Goal: Contribute content

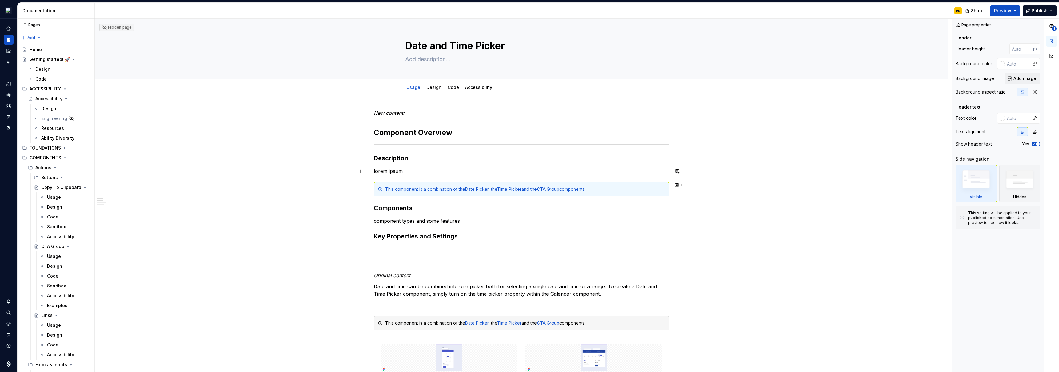
click at [403, 168] on p "lorem ipsum" at bounding box center [521, 170] width 295 height 7
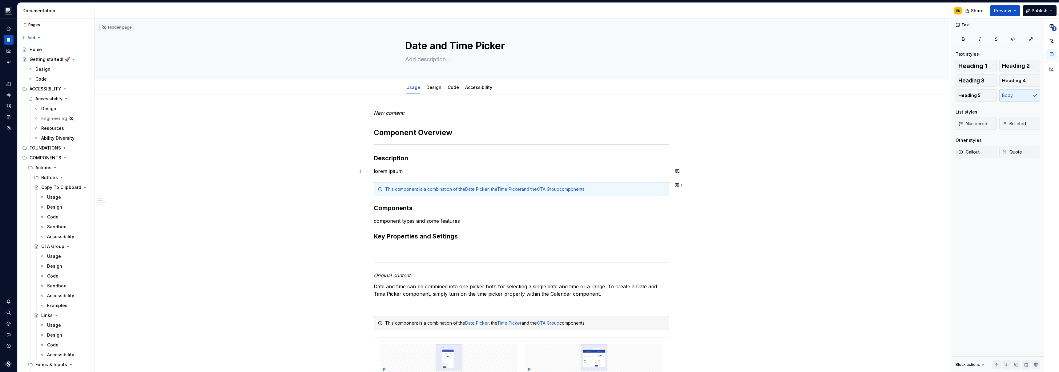
click at [403, 168] on p "lorem ipsum" at bounding box center [521, 170] width 295 height 7
click at [406, 172] on p "lorem ipsum" at bounding box center [521, 170] width 295 height 7
drag, startPoint x: 410, startPoint y: 170, endPoint x: 375, endPoint y: 169, distance: 34.5
click at [375, 169] on p "lorem ipsum" at bounding box center [521, 170] width 295 height 7
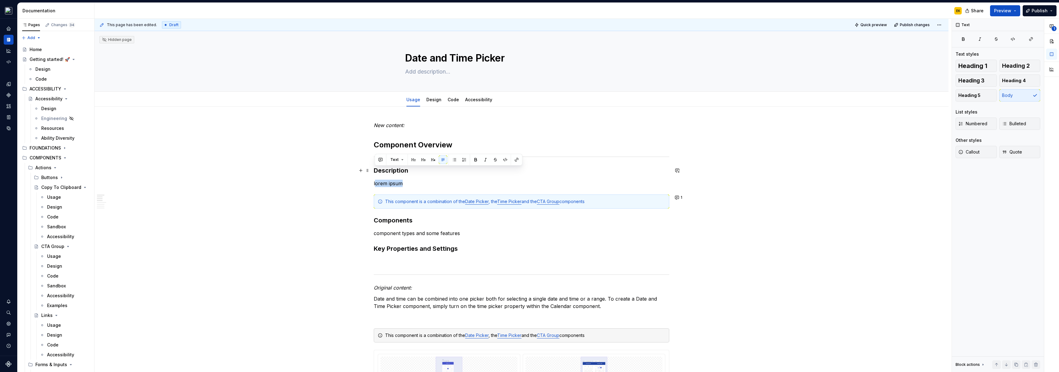
click at [439, 164] on button "button" at bounding box center [443, 159] width 9 height 9
type textarea "*"
click at [391, 180] on p "lorem ipsum" at bounding box center [521, 183] width 295 height 7
drag, startPoint x: 372, startPoint y: 183, endPoint x: 421, endPoint y: 182, distance: 49.2
click at [421, 182] on div "**********" at bounding box center [522, 196] width 857 height 354
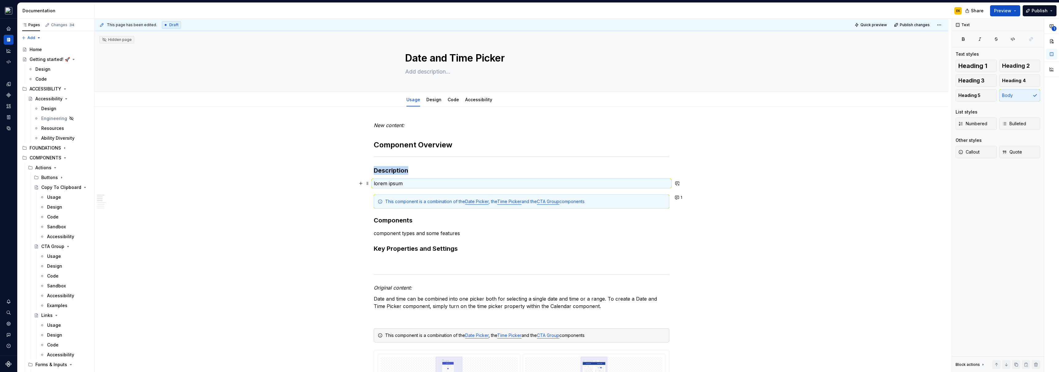
click at [421, 183] on p "lorem ipsum" at bounding box center [521, 183] width 295 height 7
click at [401, 183] on p "lorem ipsum" at bounding box center [521, 183] width 295 height 7
drag, startPoint x: 411, startPoint y: 183, endPoint x: 367, endPoint y: 183, distance: 44.6
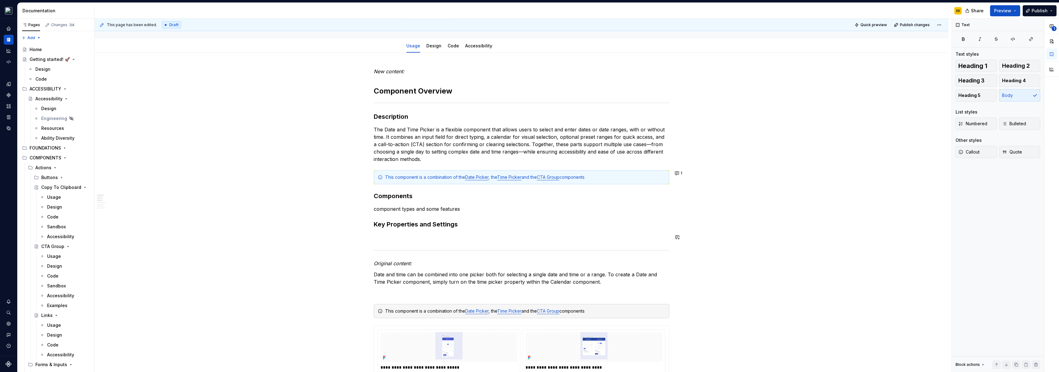
scroll to position [54, 0]
click at [679, 173] on button "1" at bounding box center [679, 172] width 12 height 9
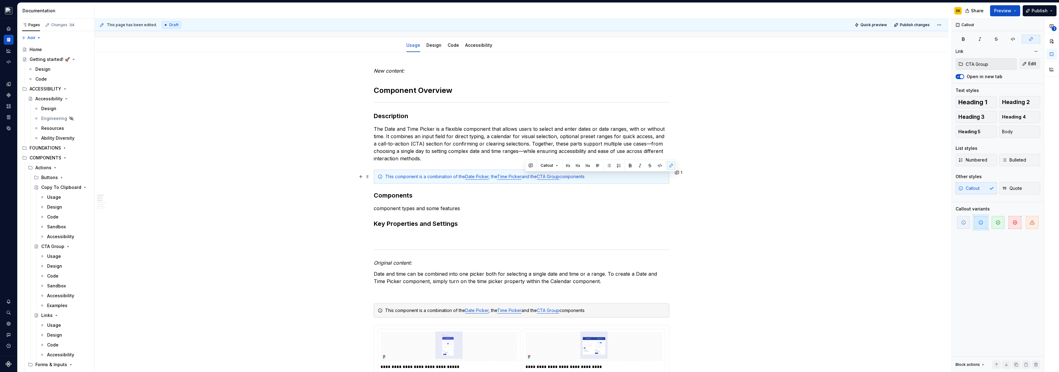
drag, startPoint x: 525, startPoint y: 177, endPoint x: 565, endPoint y: 175, distance: 39.4
click at [565, 175] on div "This component is a combination of the Date Picker , the Time Picker and the CT…" at bounding box center [525, 177] width 280 height 6
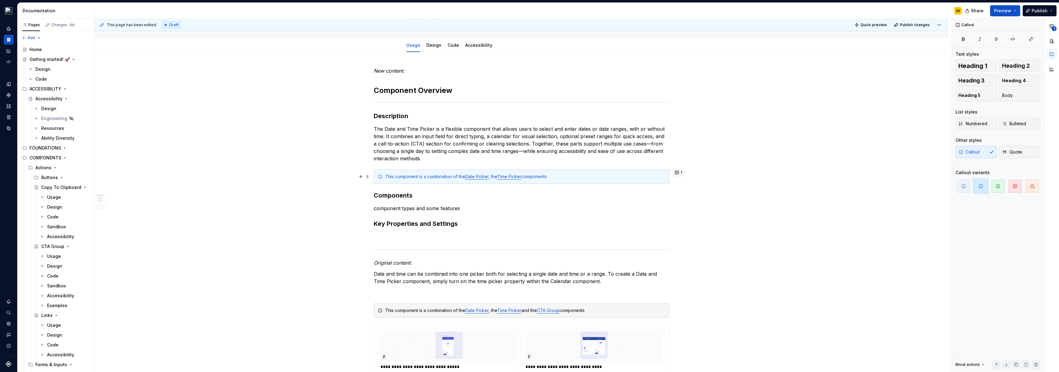
click at [675, 172] on button "1" at bounding box center [679, 172] width 12 height 9
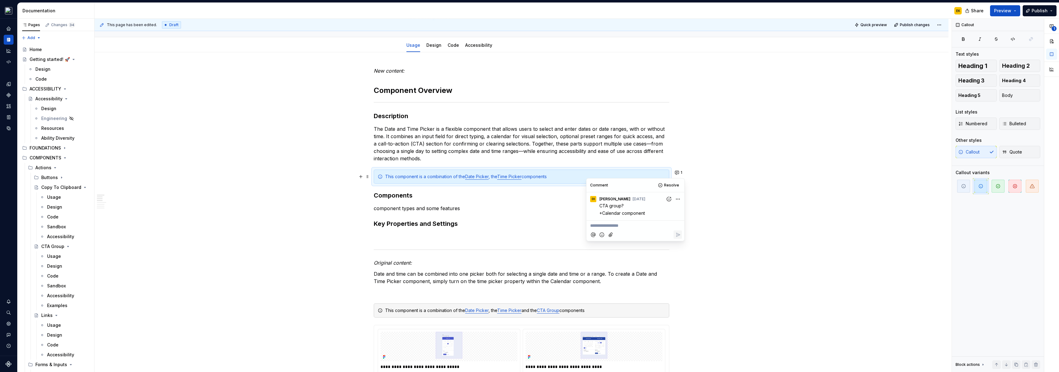
click at [664, 185] on button "Resolve" at bounding box center [669, 185] width 26 height 9
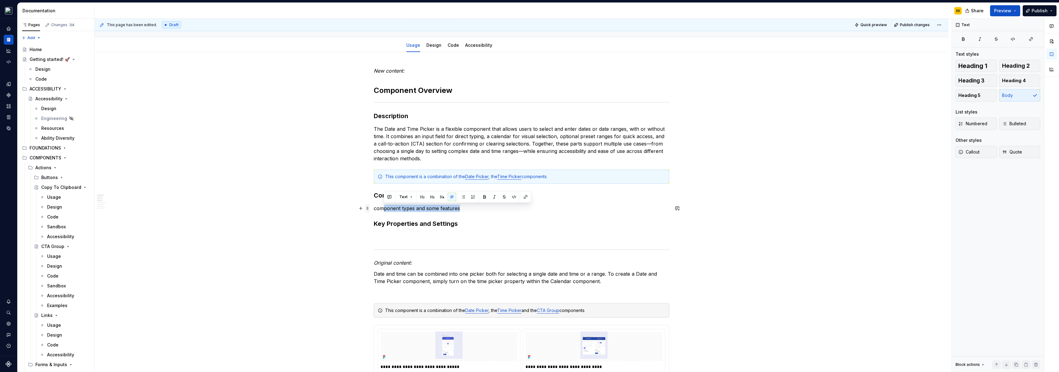
drag, startPoint x: 476, startPoint y: 210, endPoint x: 369, endPoint y: 209, distance: 107.7
drag, startPoint x: 374, startPoint y: 208, endPoint x: 468, endPoint y: 209, distance: 94.5
click at [468, 209] on p "component types and some features" at bounding box center [521, 208] width 295 height 7
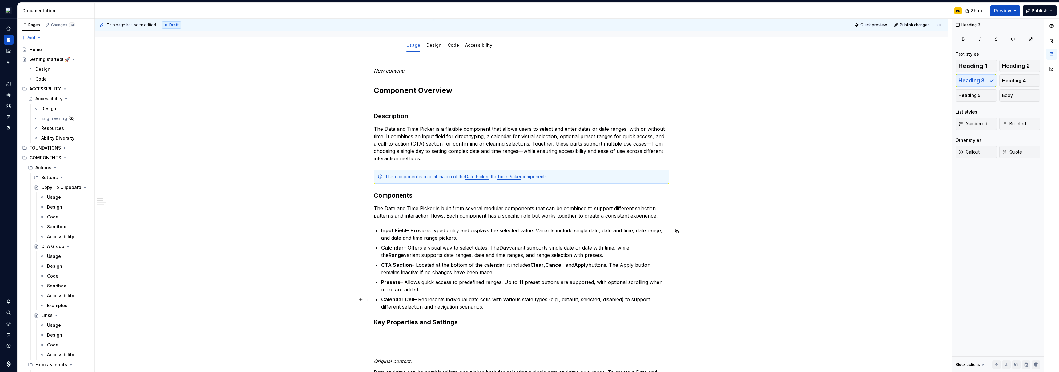
click at [405, 299] on strong "Calendar Cell" at bounding box center [397, 299] width 33 height 6
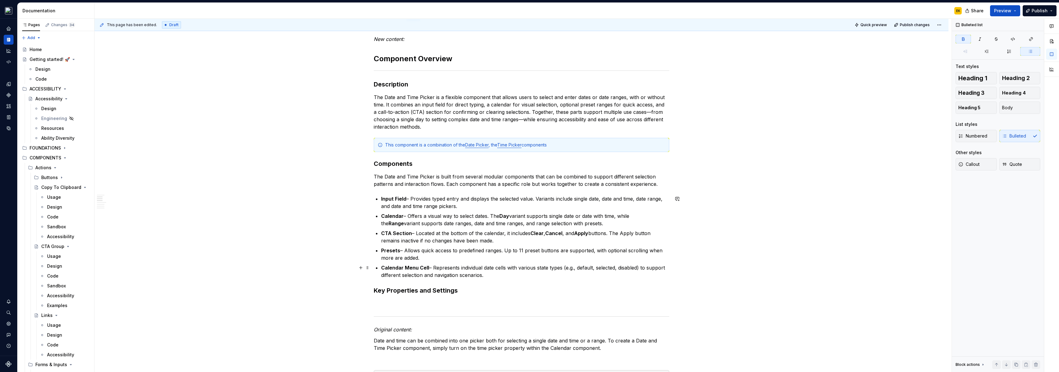
scroll to position [167, 0]
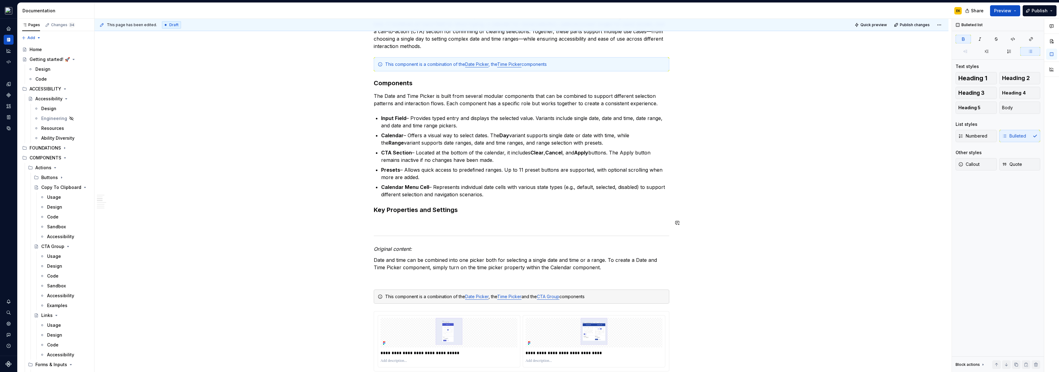
click at [471, 219] on p at bounding box center [521, 222] width 295 height 7
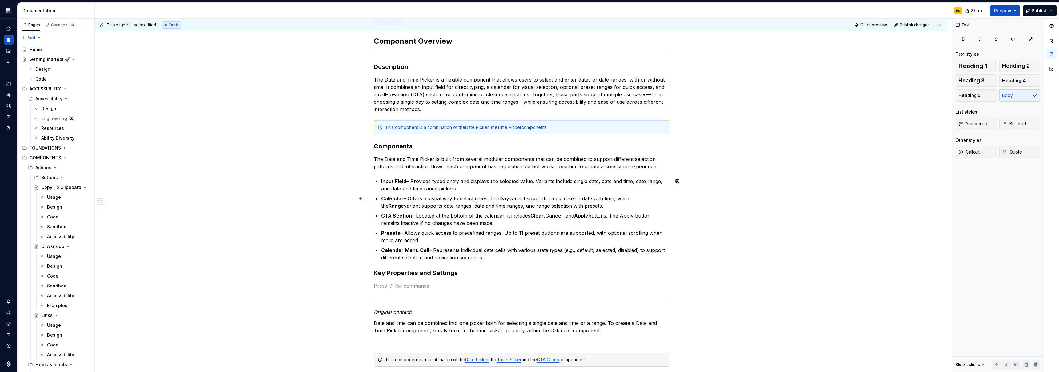
scroll to position [106, 0]
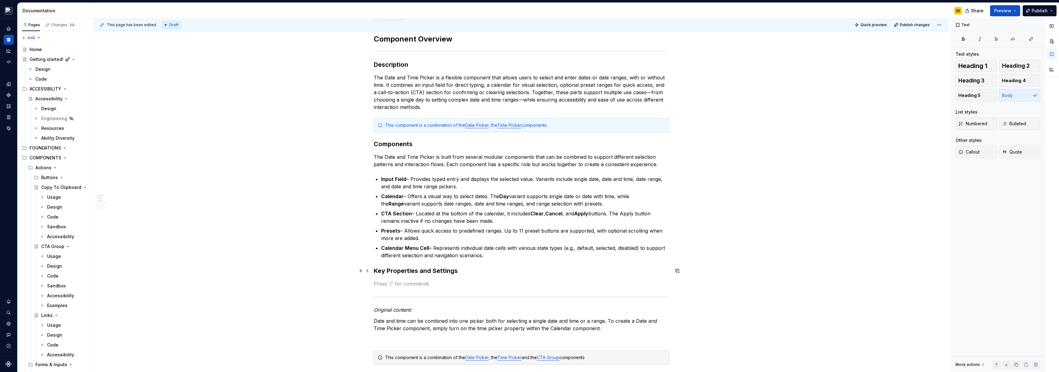
drag, startPoint x: 373, startPoint y: 269, endPoint x: 377, endPoint y: 270, distance: 4.0
click at [374, 269] on h3 "Key Properties and Settings" at bounding box center [521, 270] width 295 height 9
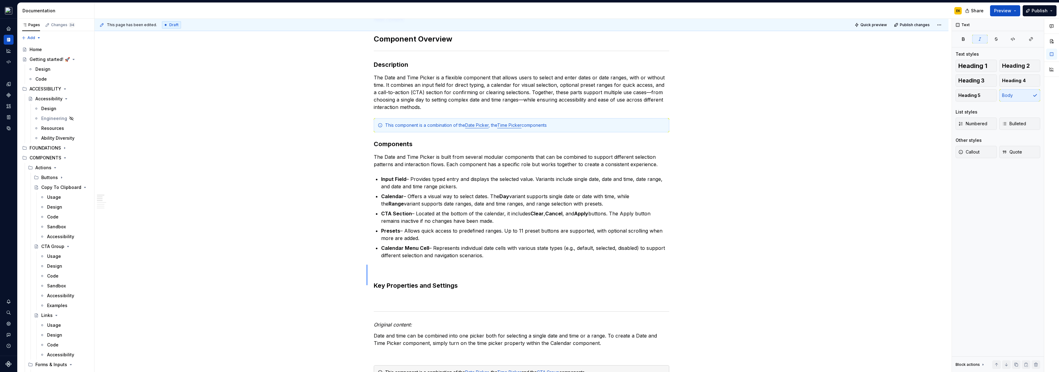
drag, startPoint x: 367, startPoint y: 285, endPoint x: 366, endPoint y: 265, distance: 20.6
click at [366, 265] on div "This page has been edited. Draft Quick preview Publish changes Hidden page Date…" at bounding box center [522, 196] width 857 height 354
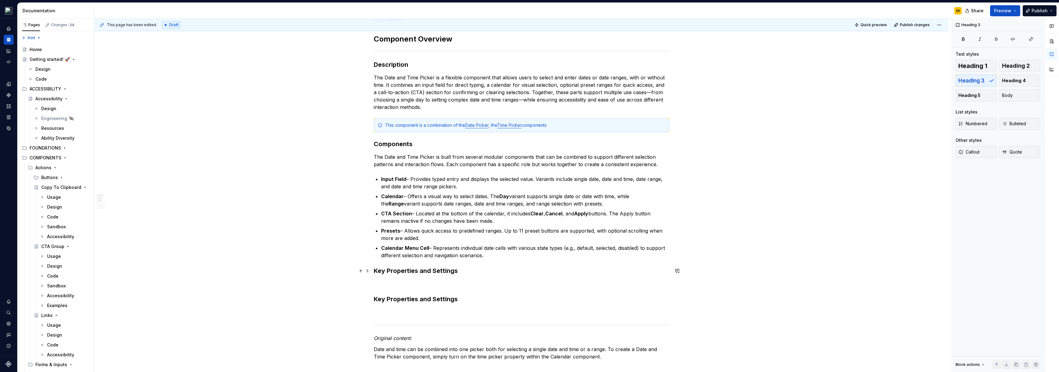
click at [391, 270] on h3 "Key Properties and Settings" at bounding box center [521, 270] width 295 height 9
click at [447, 273] on h3 "Key Properties and Settings" at bounding box center [521, 270] width 295 height 9
drag, startPoint x: 446, startPoint y: 271, endPoint x: 375, endPoint y: 274, distance: 71.2
click at [375, 274] on h3 "Key Properties and Settings" at bounding box center [521, 270] width 295 height 9
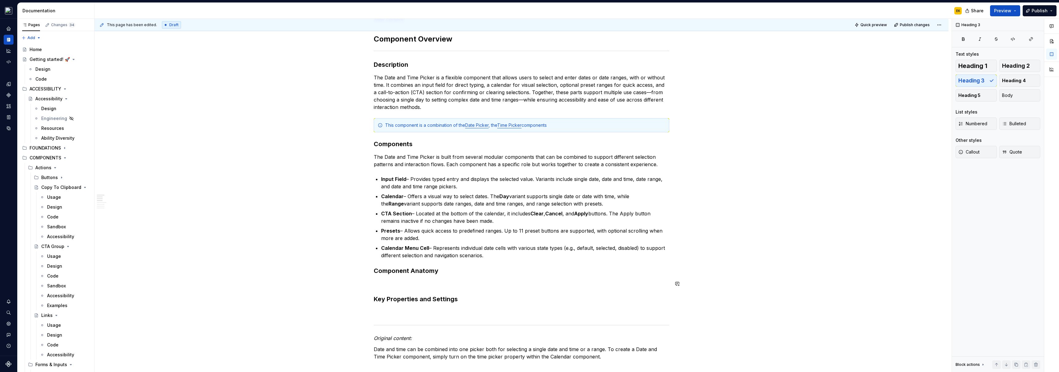
type textarea "*"
